Goal: Information Seeking & Learning: Learn about a topic

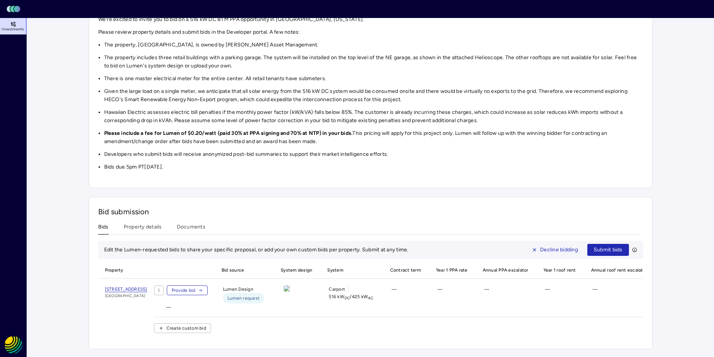
scroll to position [99, 0]
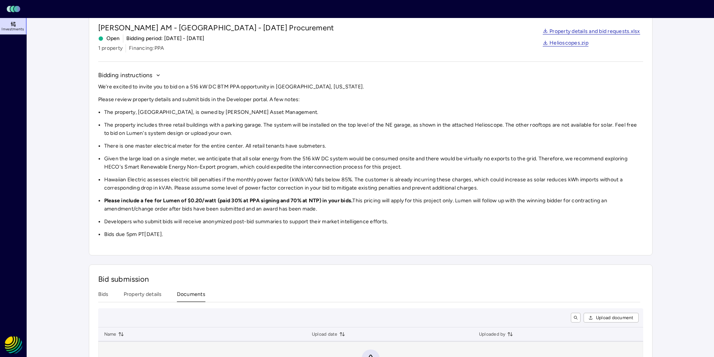
click at [194, 223] on div "Investments [PERSON_NAME] AM - [GEOGRAPHIC_DATA] - [DATE] Procurement [PERSON_N…" at bounding box center [371, 200] width 564 height 407
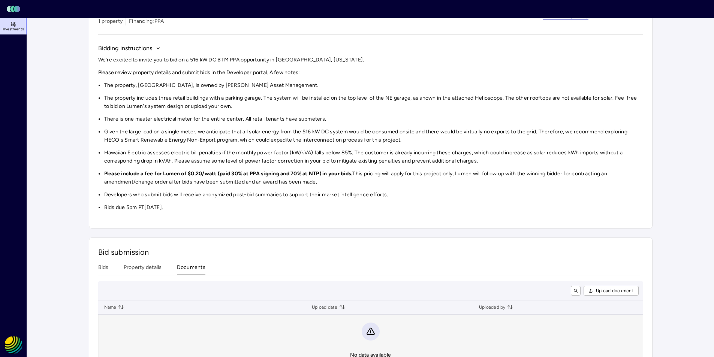
scroll to position [42, 0]
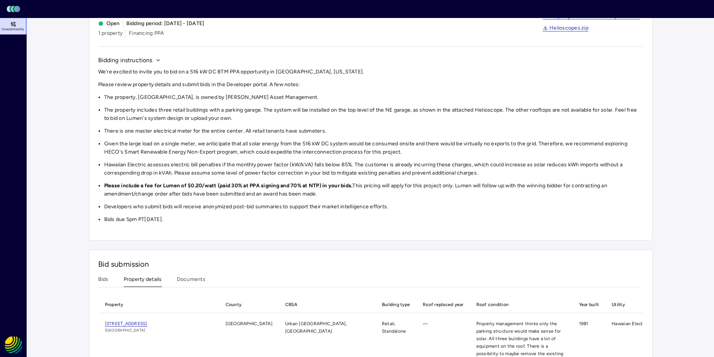
click at [144, 281] on button "Property details" at bounding box center [143, 281] width 38 height 12
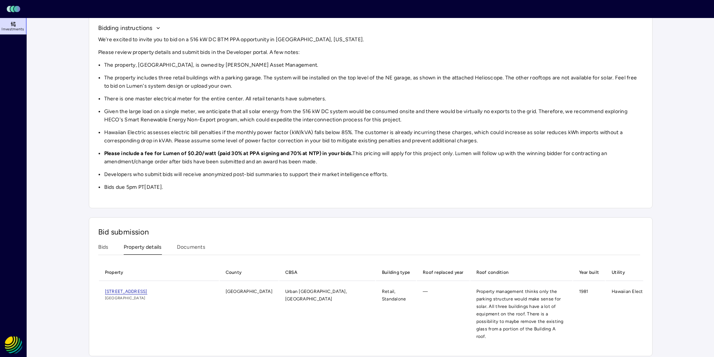
scroll to position [78, 0]
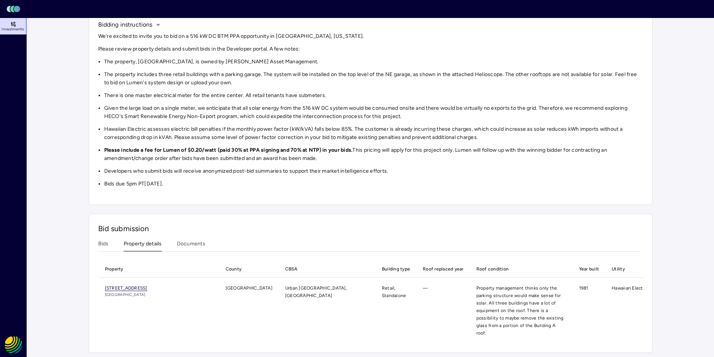
click at [147, 287] on span "[STREET_ADDRESS]" at bounding box center [126, 289] width 42 height 6
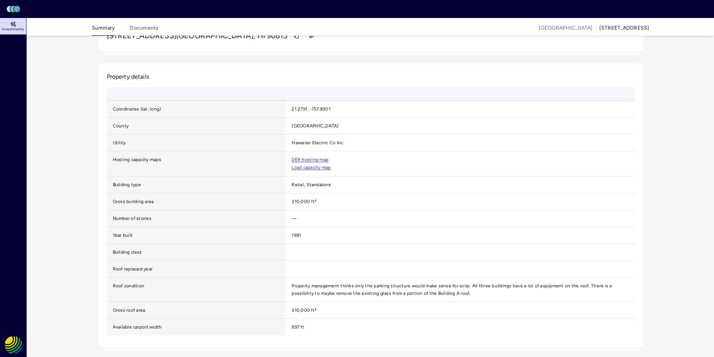
scroll to position [57, 0]
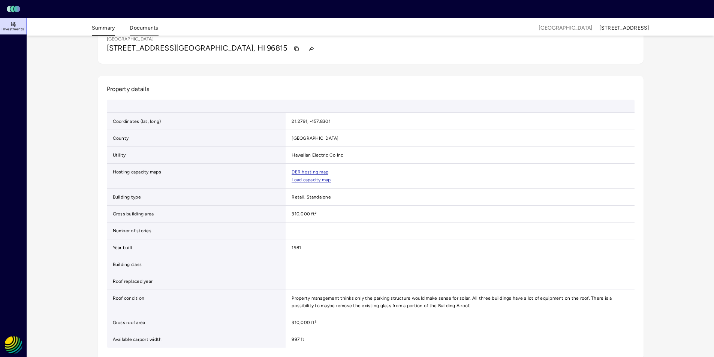
click at [149, 26] on button "Documents" at bounding box center [144, 30] width 28 height 12
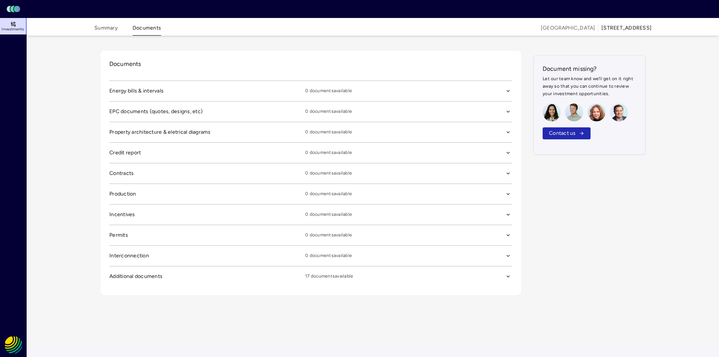
click at [509, 94] on icon "button" at bounding box center [508, 90] width 5 height 5
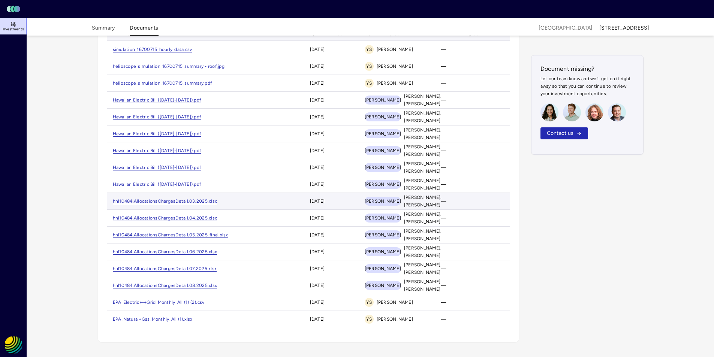
scroll to position [279, 0]
